Goal: Contribute content

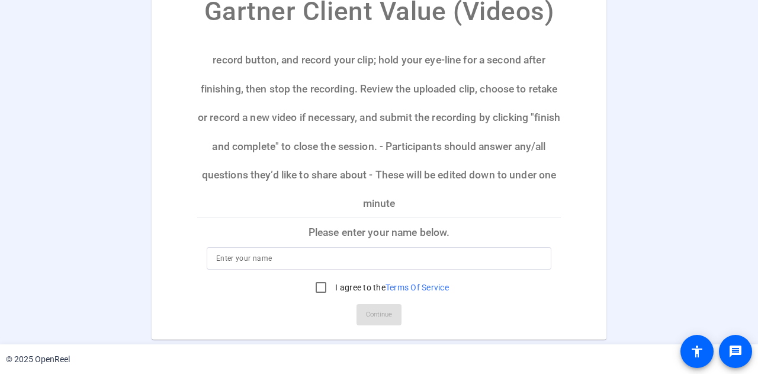
scroll to position [59, 0]
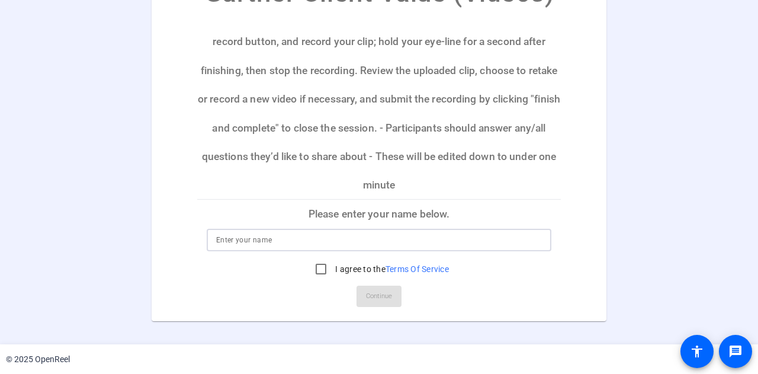
click at [217, 238] on input at bounding box center [379, 240] width 326 height 14
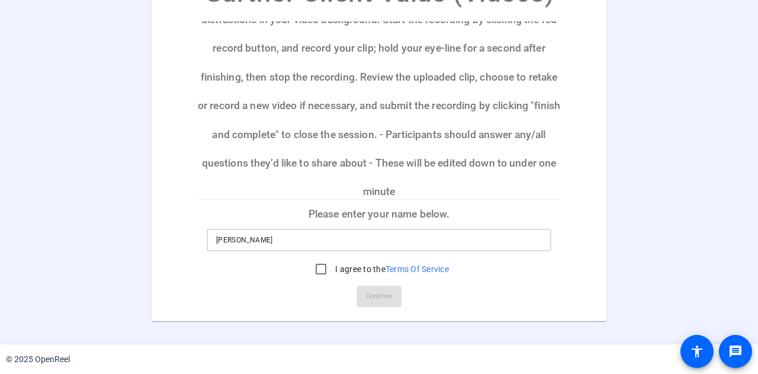
scroll to position [137, 0]
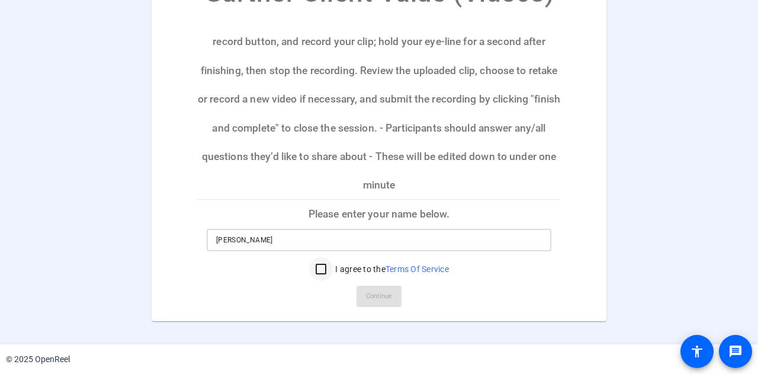
type input "[PERSON_NAME]"
click at [309, 263] on input "I agree to the Terms Of Service" at bounding box center [321, 269] width 24 height 24
checkbox input "true"
click at [379, 300] on span "Continue" at bounding box center [379, 296] width 26 height 18
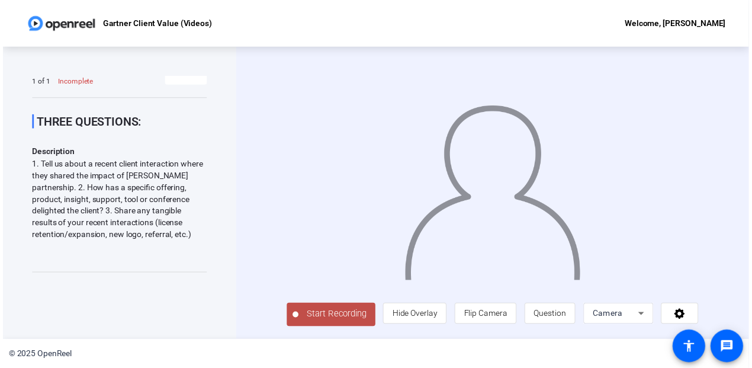
scroll to position [0, 0]
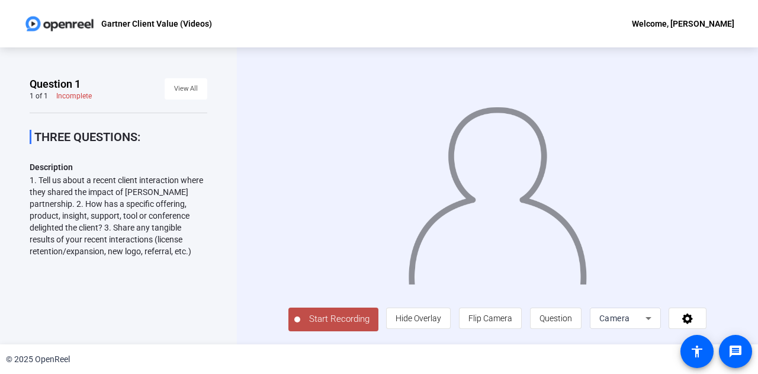
click at [324, 317] on span "Start Recording" at bounding box center [339, 319] width 78 height 14
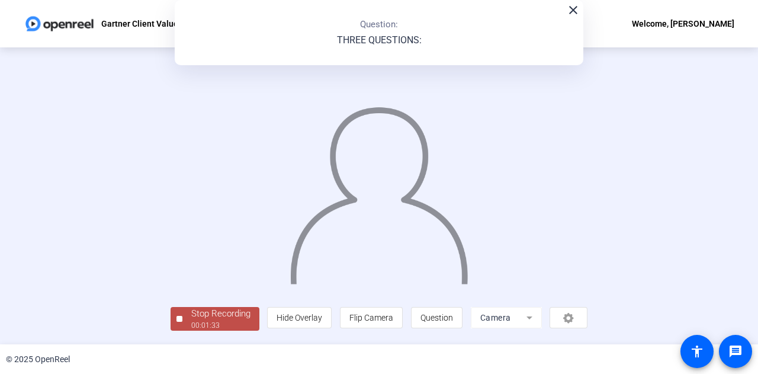
click at [197, 315] on div "Stop Recording" at bounding box center [220, 314] width 59 height 14
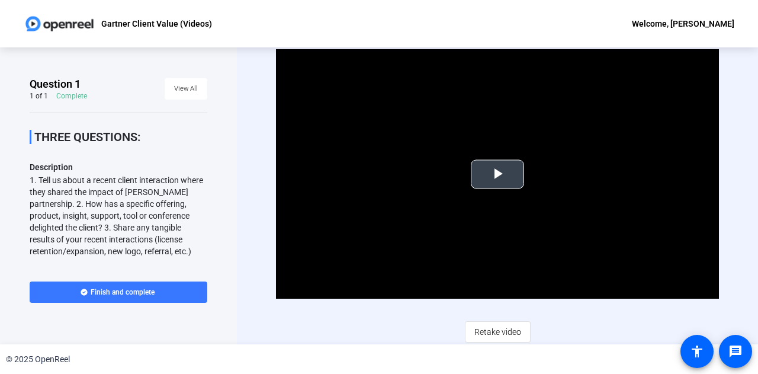
click at [498, 174] on span "Video Player" at bounding box center [498, 174] width 0 height 0
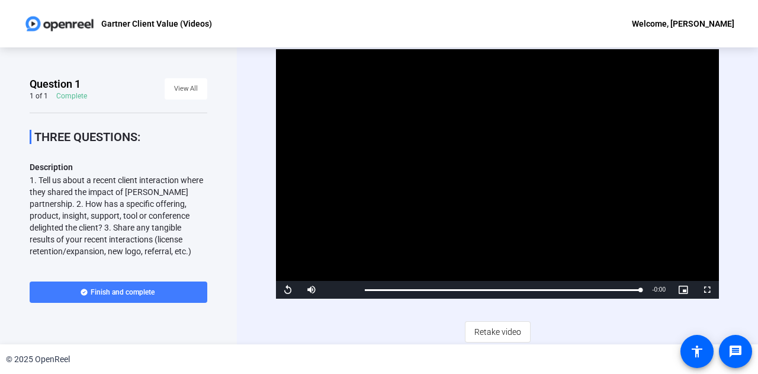
click at [178, 289] on span at bounding box center [119, 292] width 178 height 28
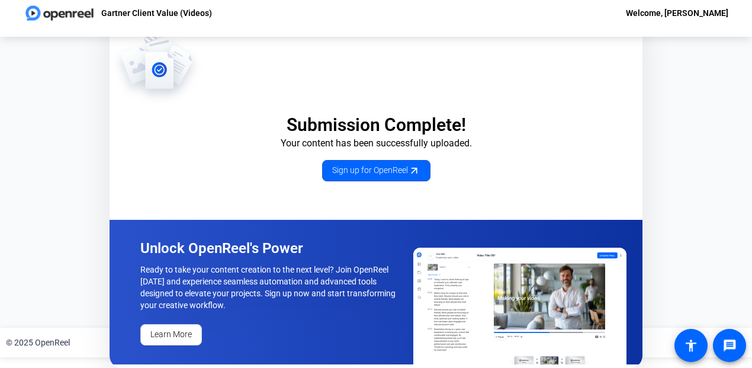
scroll to position [14, 0]
